Goal: Leave review/rating

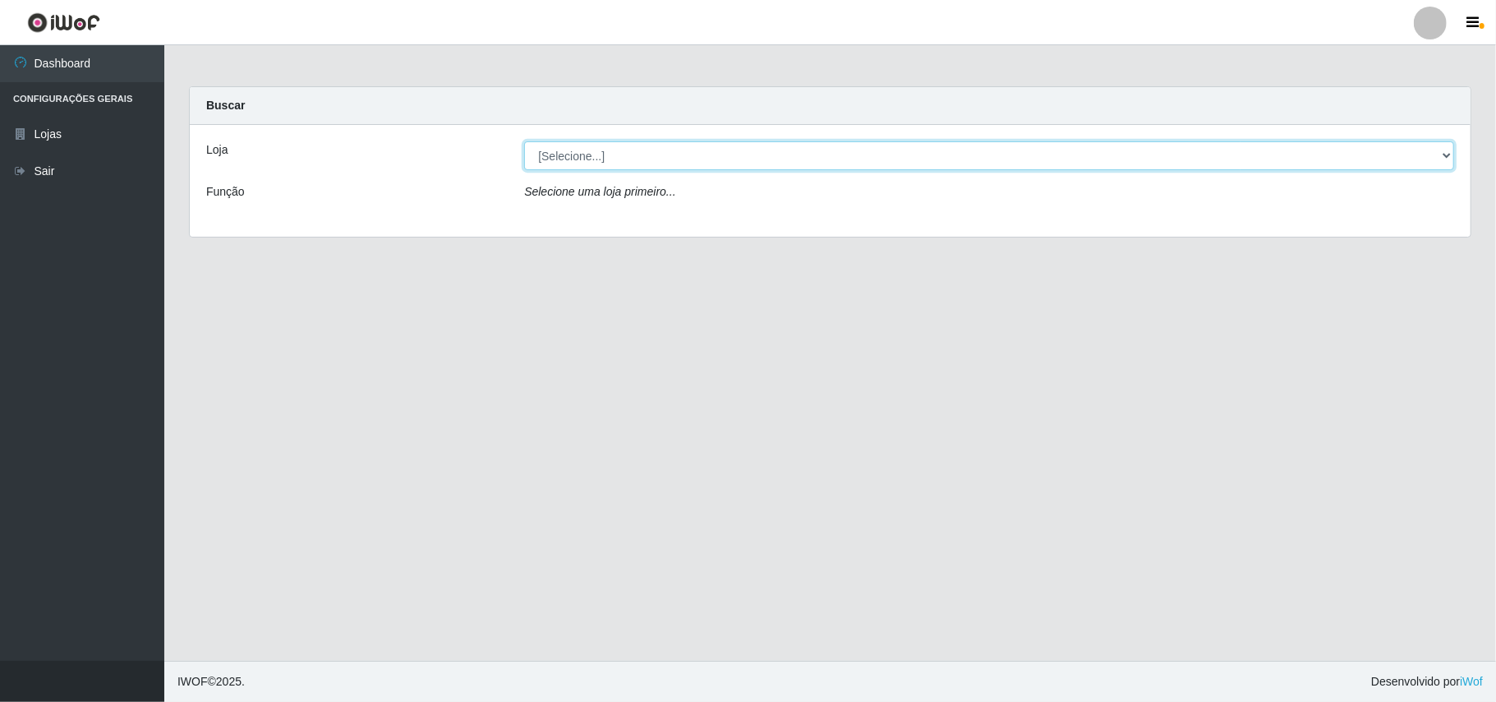
click at [707, 151] on select "[Selecione...] Bemais Supermercados - B11 Manaíra" at bounding box center [989, 155] width 930 height 29
select select "409"
click at [524, 141] on select "[Selecione...] Bemais Supermercados - B11 Manaíra" at bounding box center [989, 155] width 930 height 29
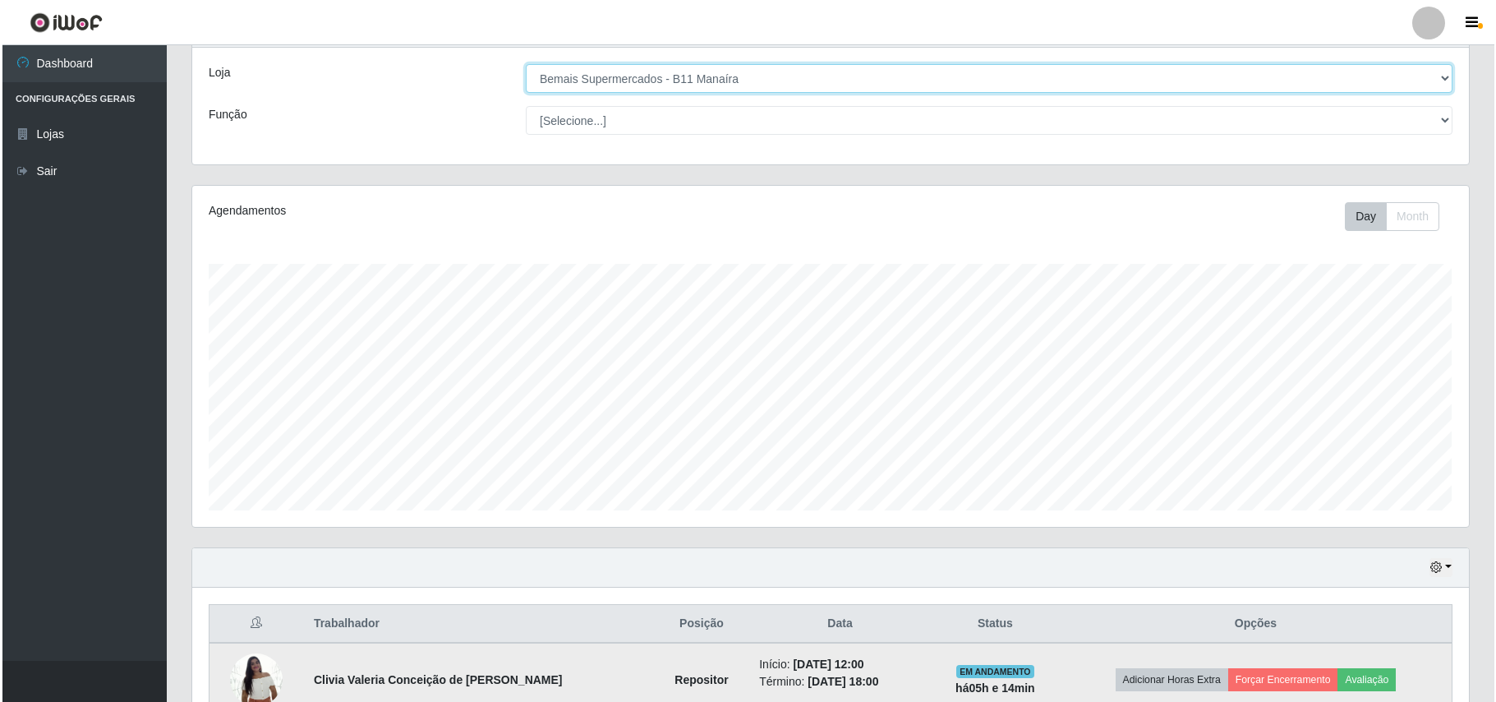
scroll to position [173, 0]
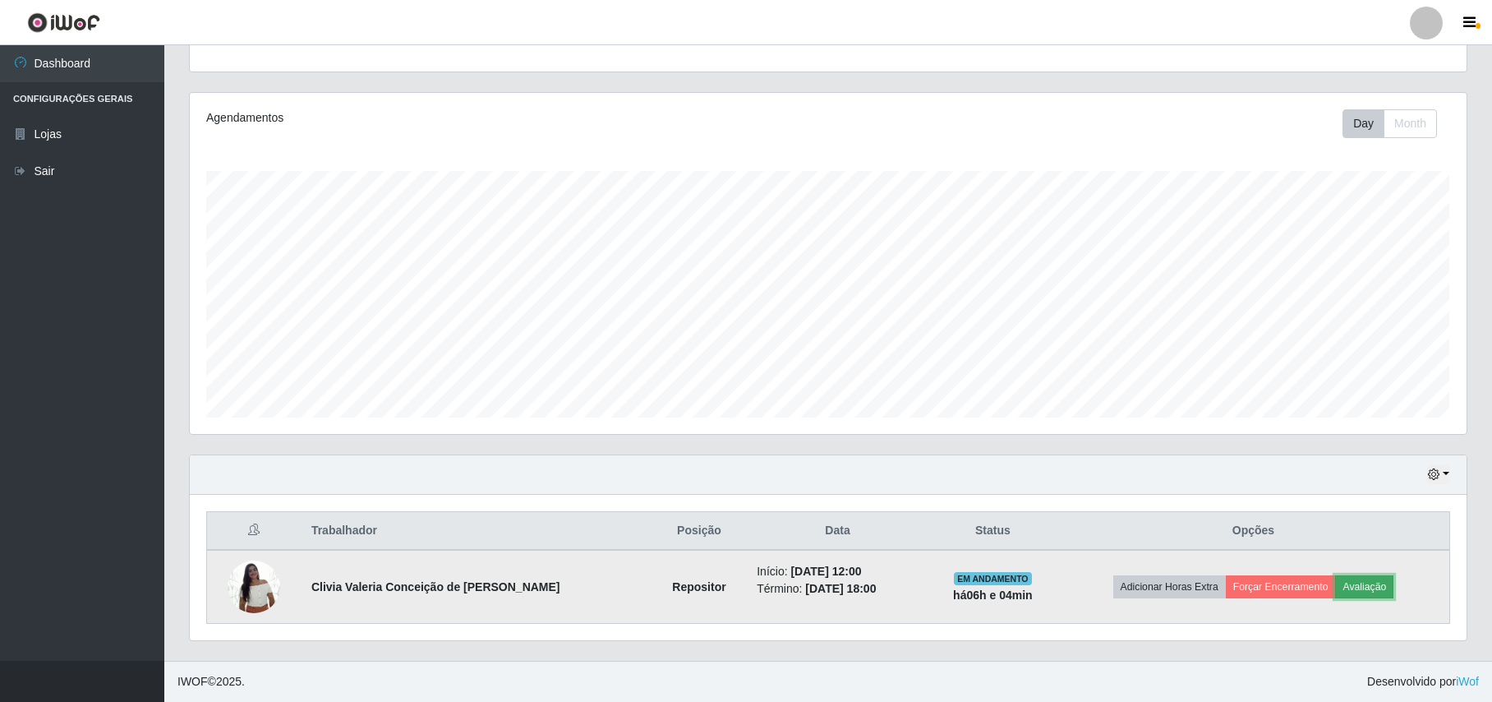
click at [1348, 586] on button "Avaliação" at bounding box center [1364, 586] width 58 height 23
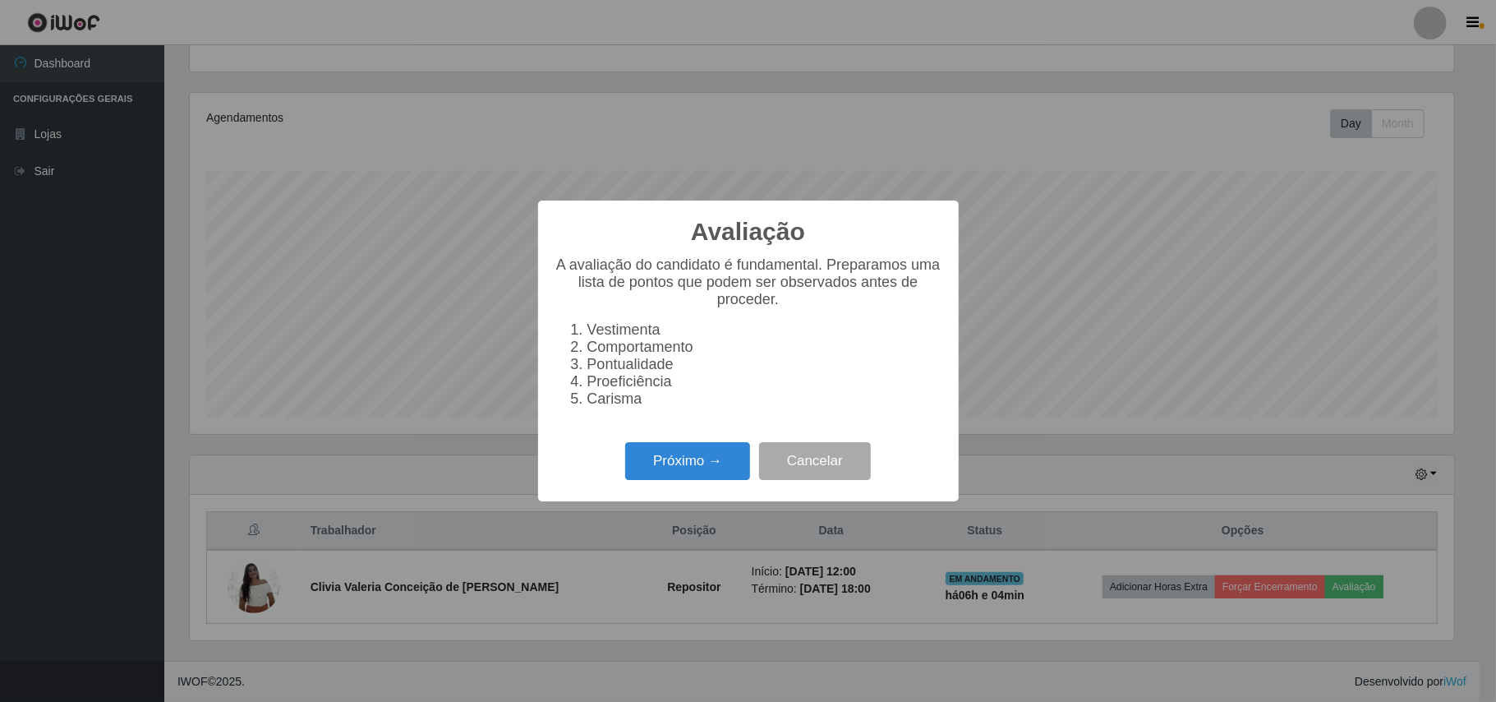
scroll to position [342, 1264]
click at [666, 464] on button "Próximo →" at bounding box center [687, 461] width 125 height 39
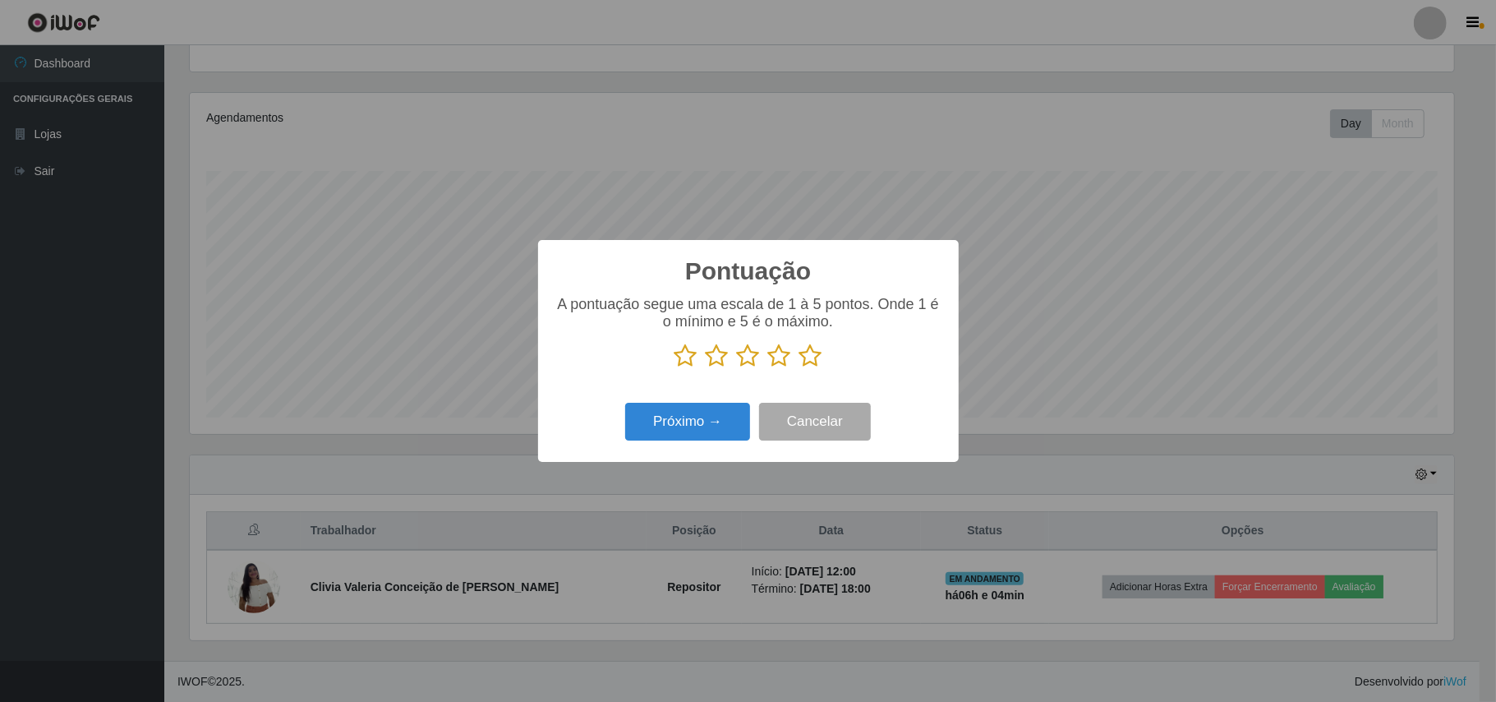
scroll to position [821272, 820349]
drag, startPoint x: 808, startPoint y: 349, endPoint x: 692, endPoint y: 394, distance: 125.1
click at [805, 349] on icon at bounding box center [810, 355] width 23 height 25
click at [799, 368] on input "radio" at bounding box center [799, 368] width 0 height 0
click at [656, 417] on button "Próximo →" at bounding box center [687, 422] width 125 height 39
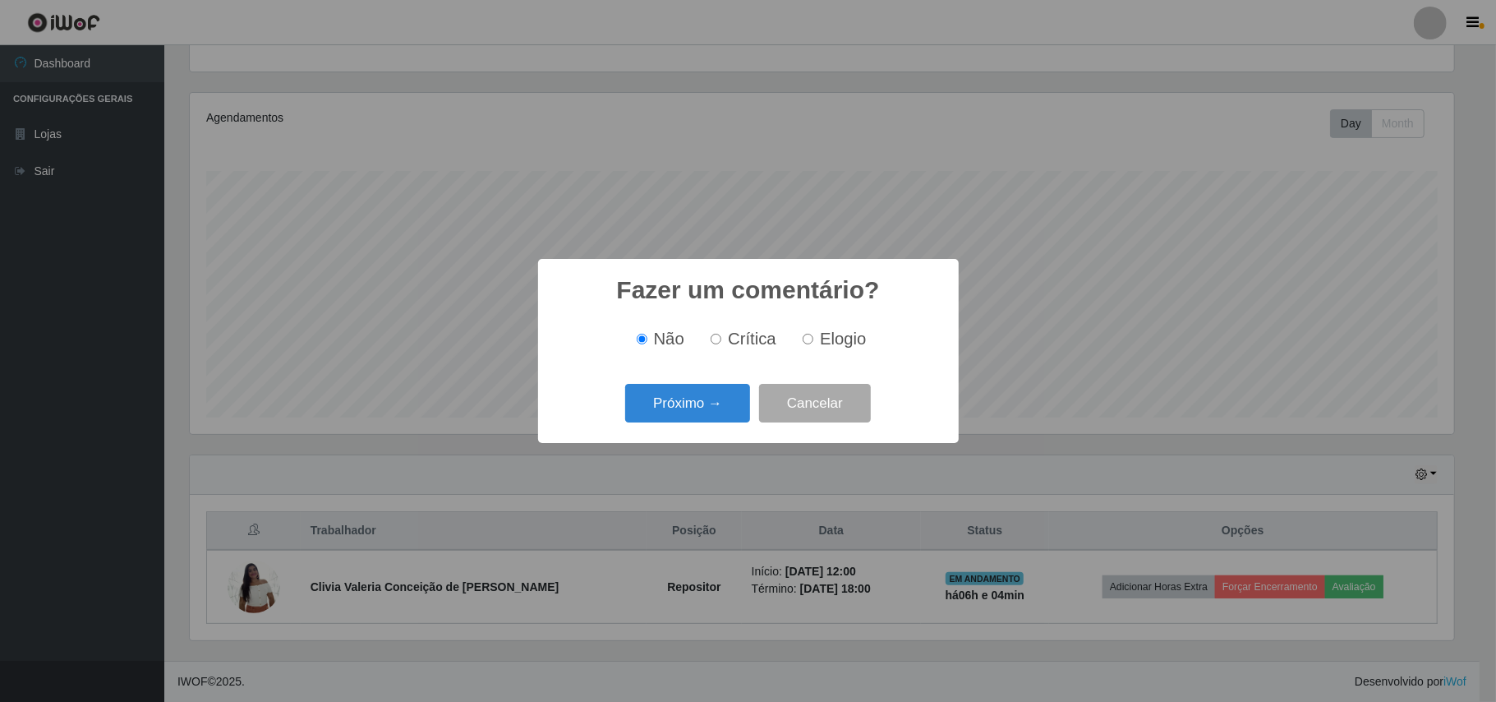
click at [861, 343] on span "Elogio" at bounding box center [843, 338] width 46 height 18
click at [813, 343] on input "Elogio" at bounding box center [808, 339] width 11 height 11
radio input "true"
click at [680, 414] on button "Próximo →" at bounding box center [687, 403] width 125 height 39
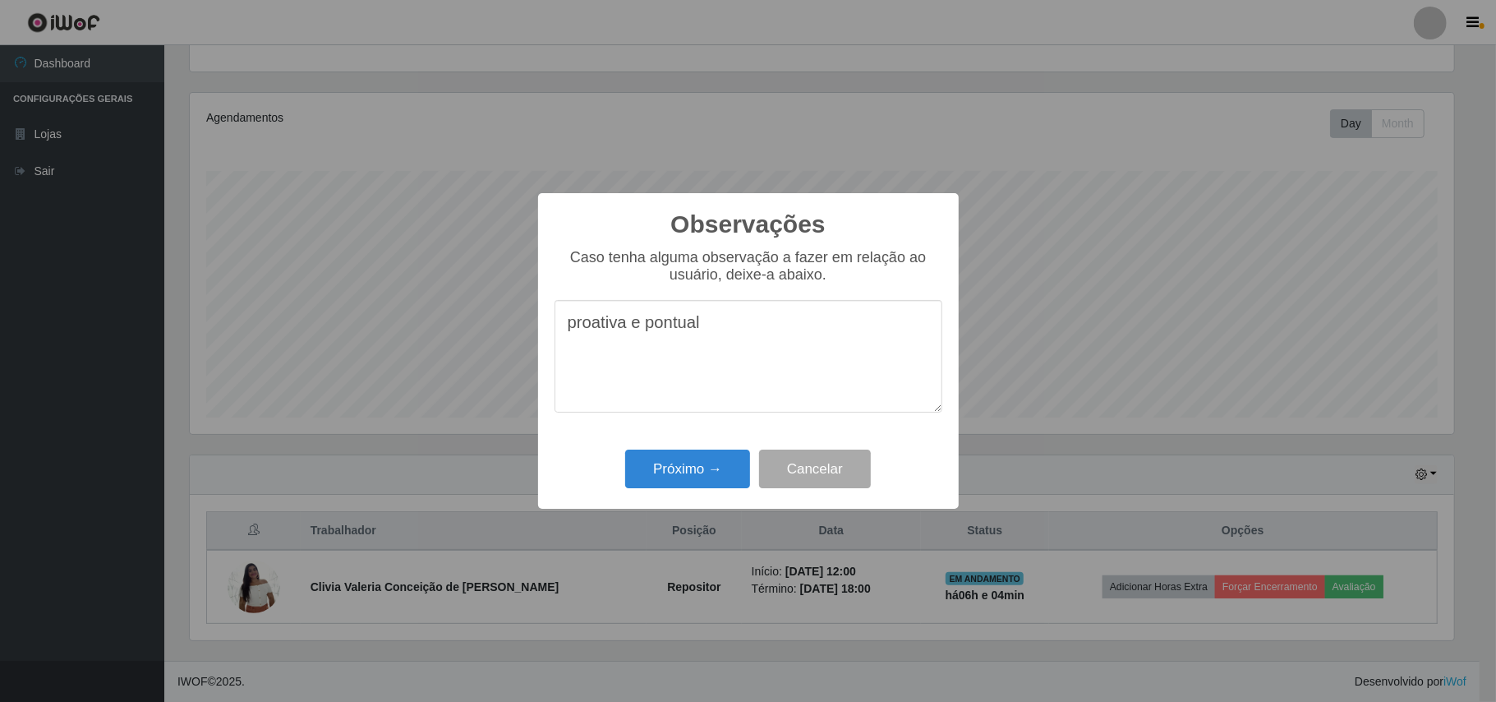
type textarea "proativa e pontual"
click at [688, 491] on div "Próximo → Cancelar" at bounding box center [749, 468] width 388 height 47
click at [698, 467] on button "Próximo →" at bounding box center [687, 468] width 125 height 39
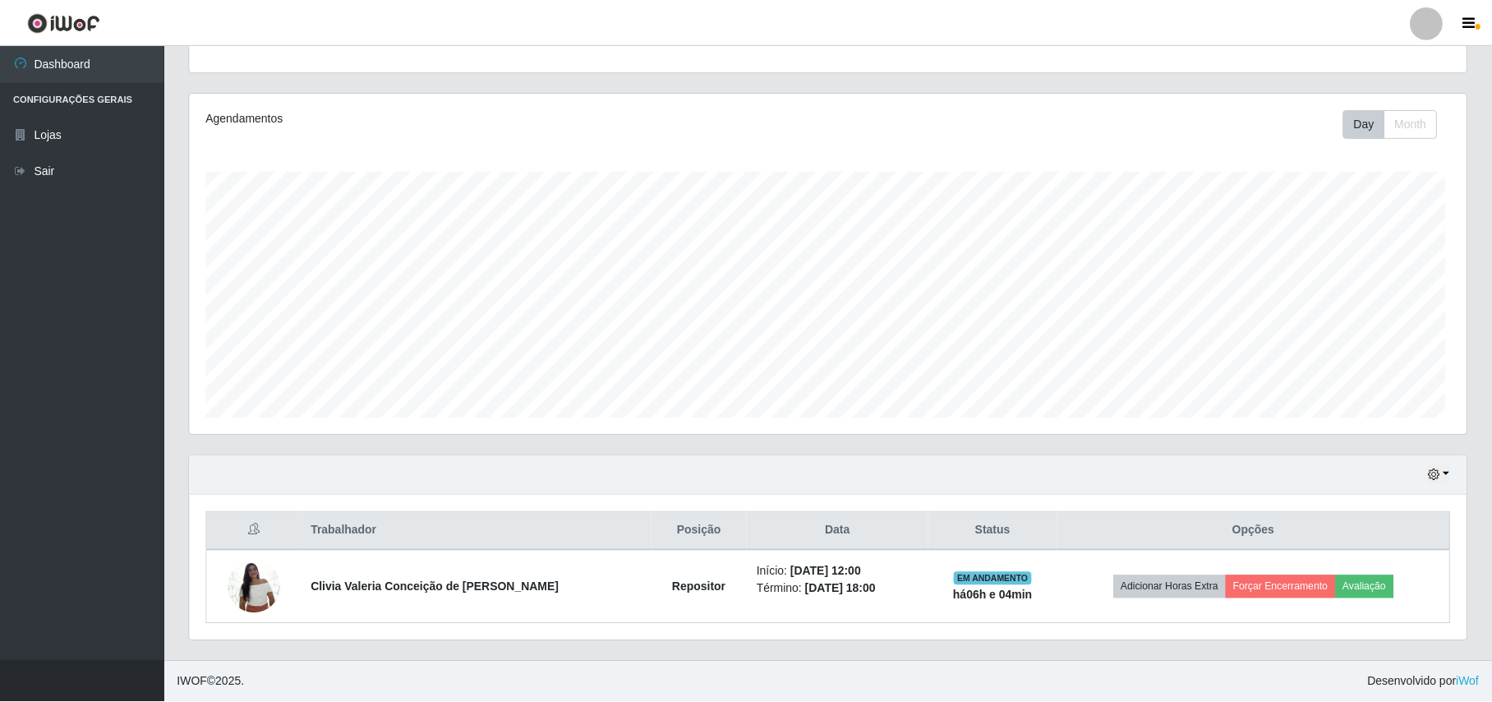
scroll to position [342, 1276]
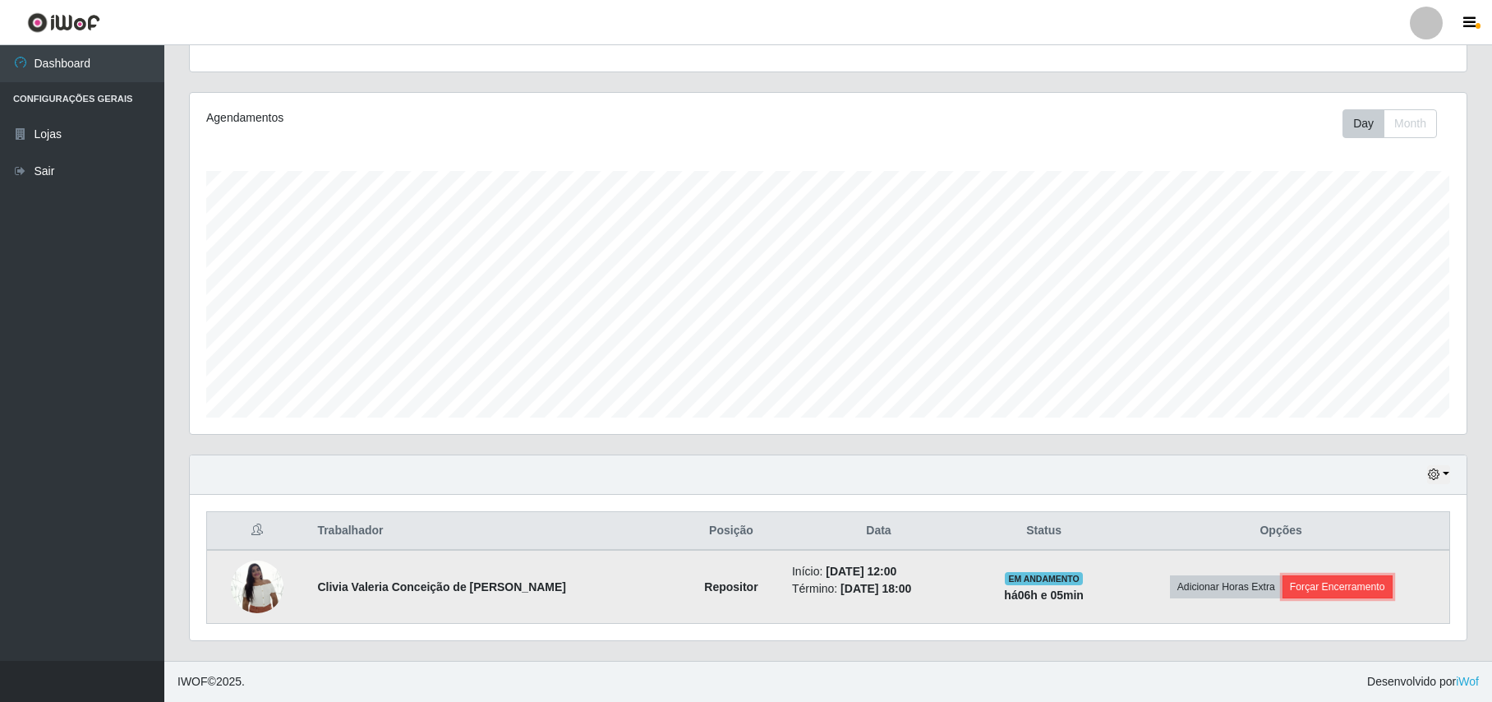
click at [1368, 583] on button "Forçar Encerramento" at bounding box center [1338, 586] width 110 height 23
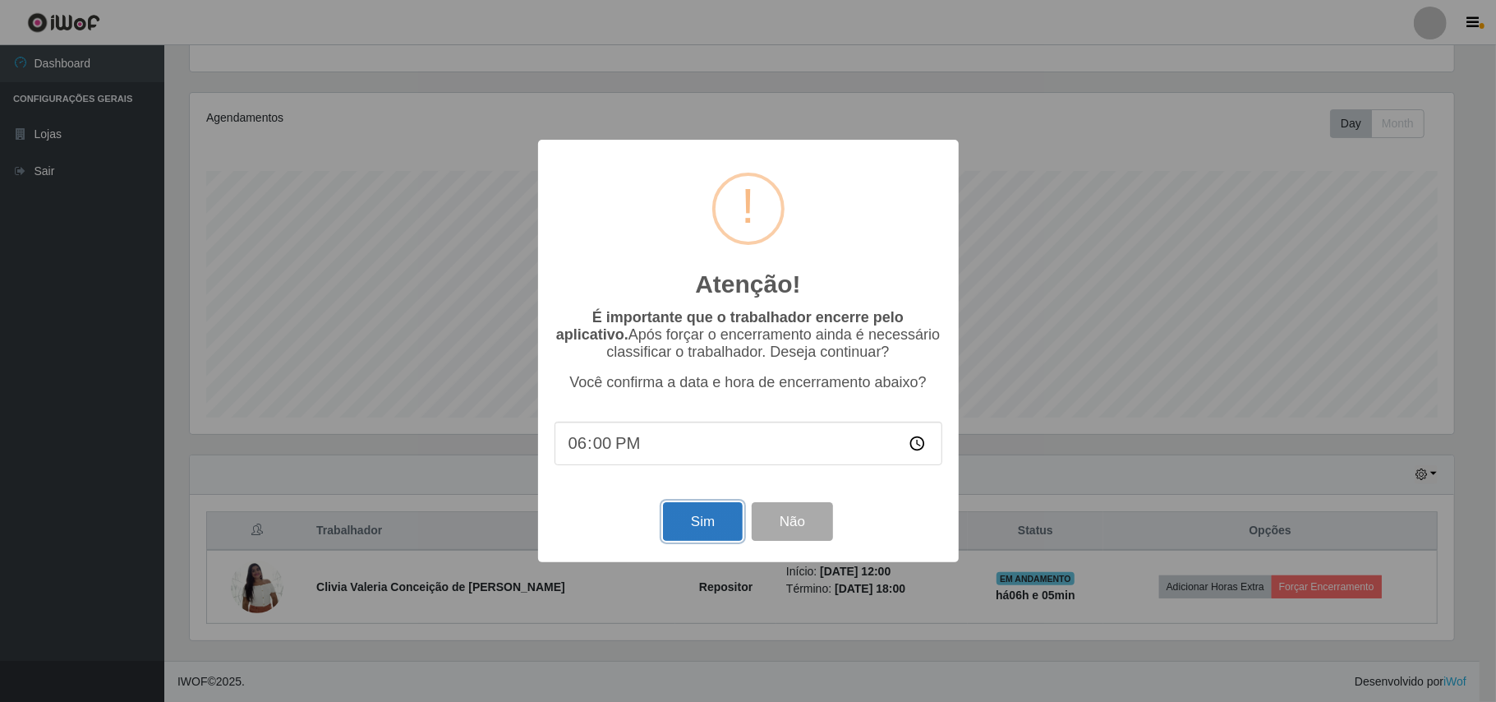
click at [695, 526] on button "Sim" at bounding box center [703, 521] width 80 height 39
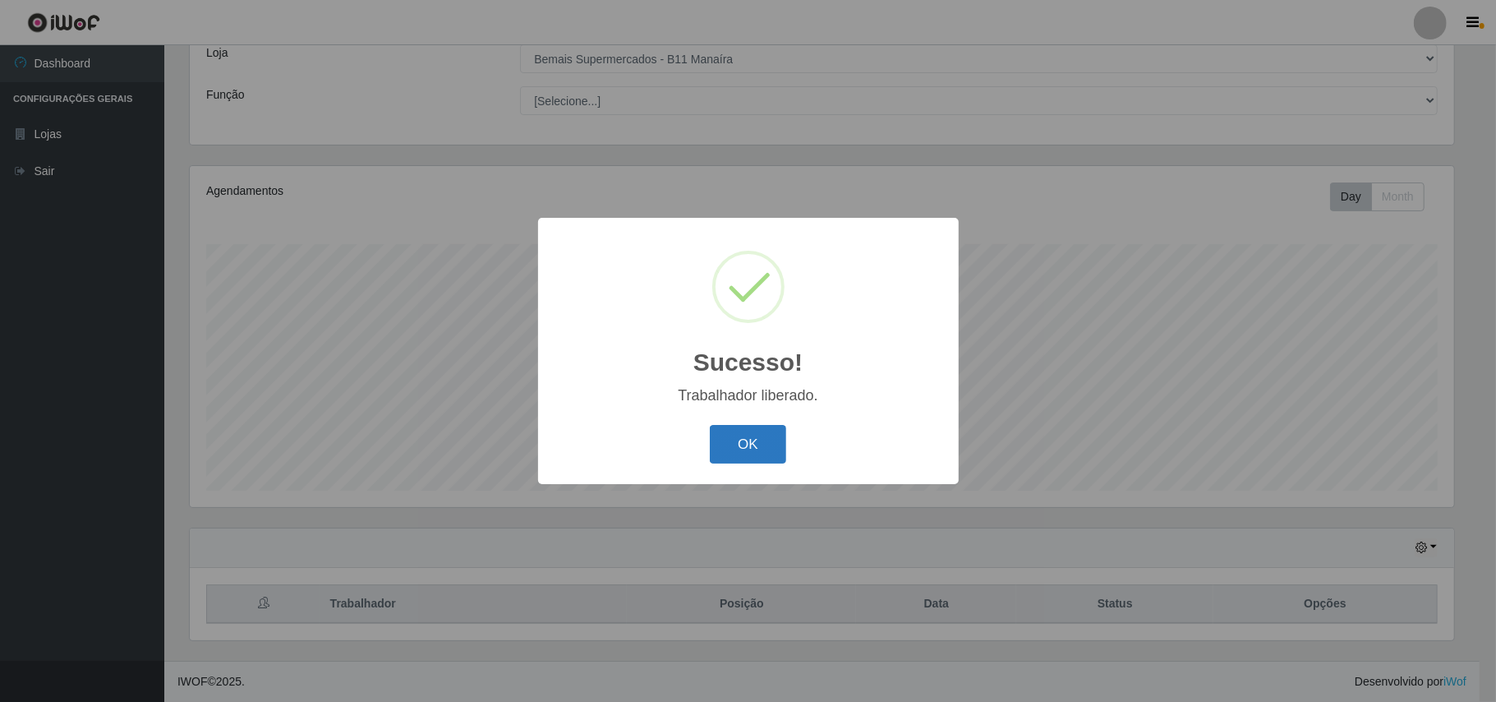
click at [760, 444] on button "OK" at bounding box center [748, 444] width 76 height 39
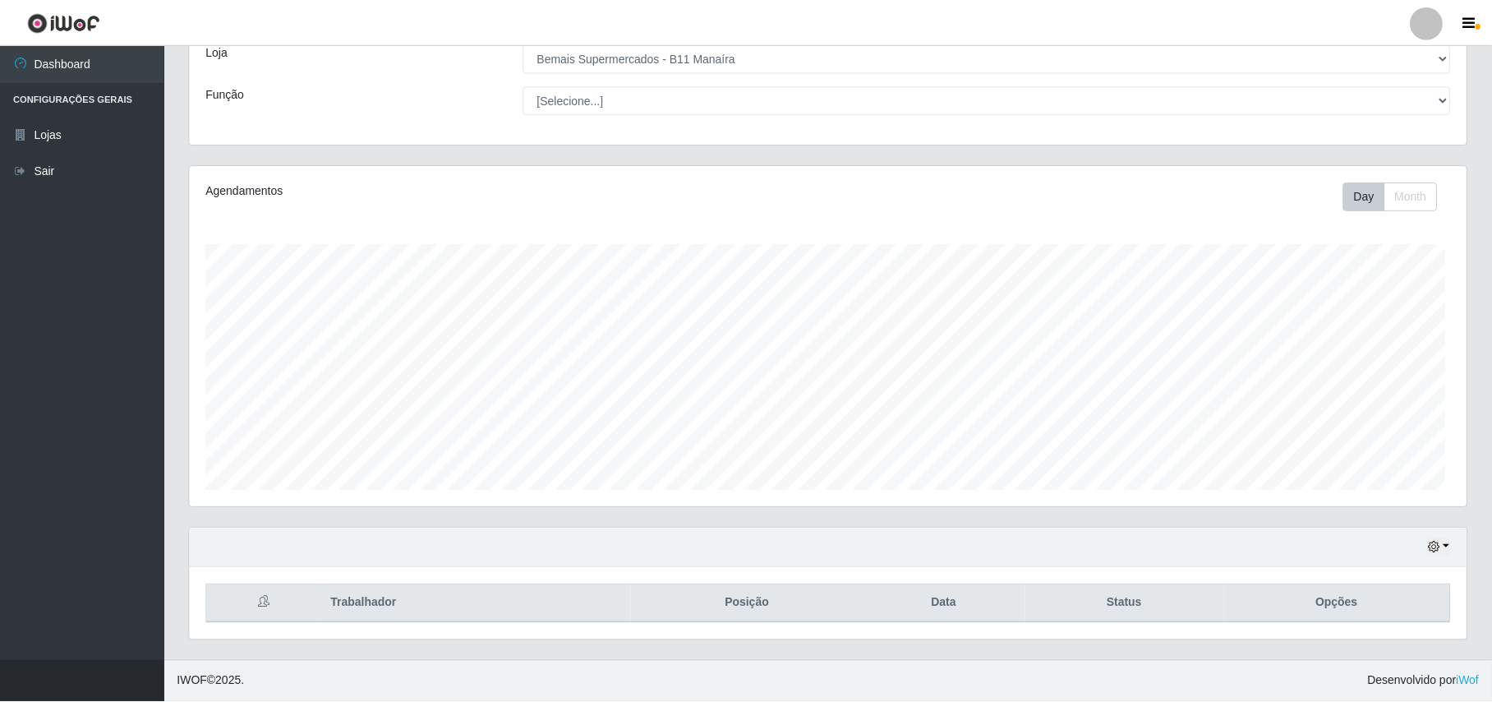
scroll to position [342, 1276]
